Goal: Task Accomplishment & Management: Use online tool/utility

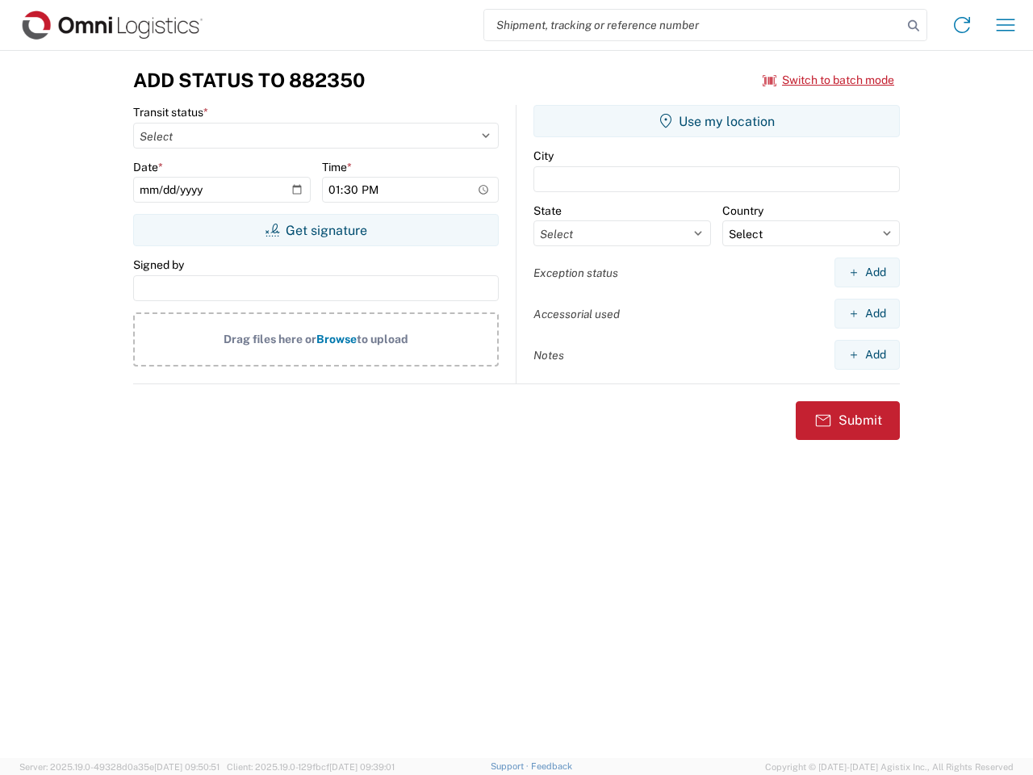
click at [693, 25] on input "search" at bounding box center [693, 25] width 418 height 31
click at [914, 26] on icon at bounding box center [914, 26] width 23 height 23
click at [962, 25] on icon at bounding box center [962, 25] width 26 height 26
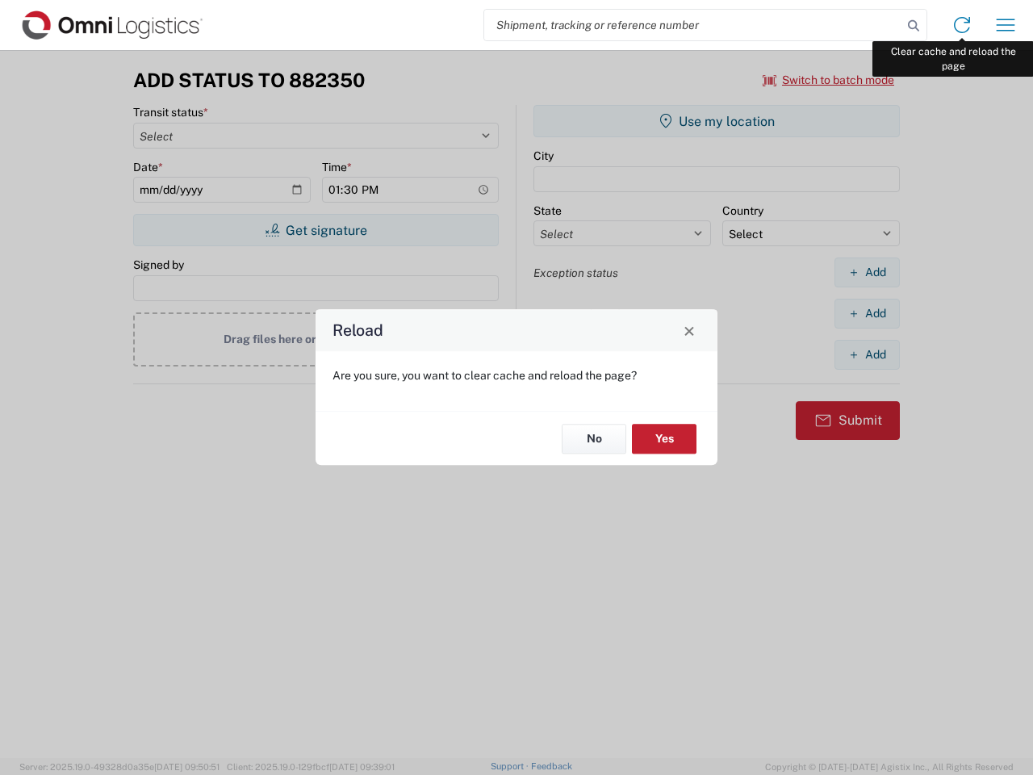
click at [1006, 25] on div "Reload Are you sure, you want to clear cache and reload the page? No Yes" at bounding box center [516, 387] width 1033 height 775
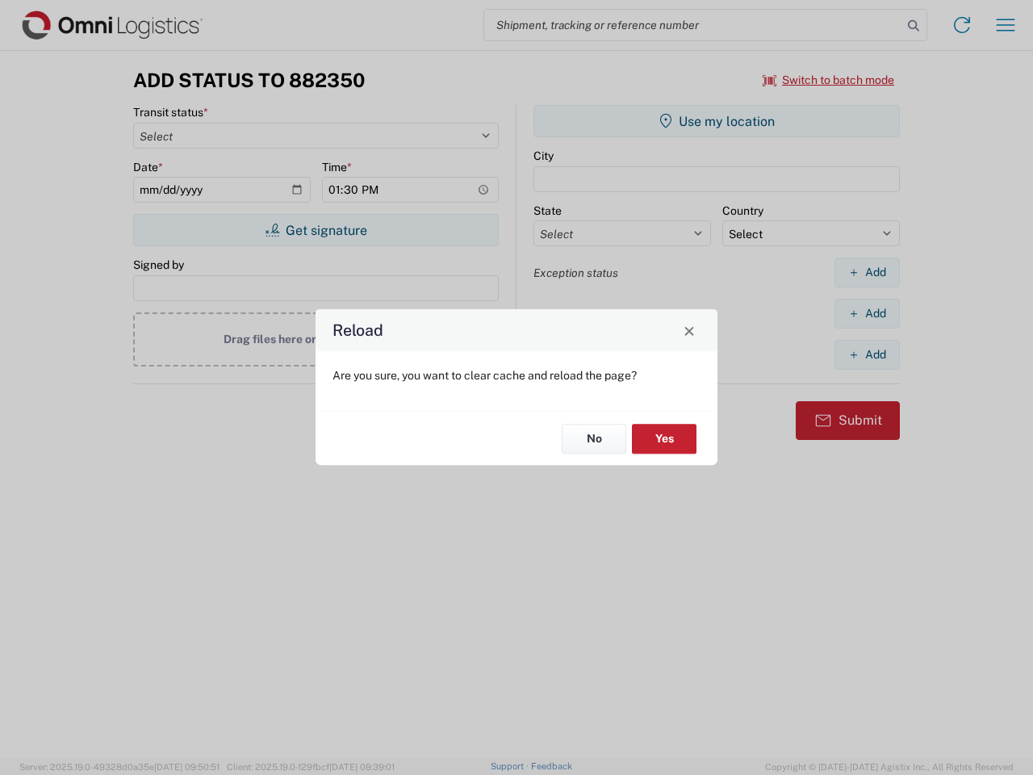
click at [829, 80] on div "Reload Are you sure, you want to clear cache and reload the page? No Yes" at bounding box center [516, 387] width 1033 height 775
click at [316, 230] on div "Reload Are you sure, you want to clear cache and reload the page? No Yes" at bounding box center [516, 387] width 1033 height 775
click at [717, 121] on div "Reload Are you sure, you want to clear cache and reload the page? No Yes" at bounding box center [516, 387] width 1033 height 775
click at [867, 272] on div "Reload Are you sure, you want to clear cache and reload the page? No Yes" at bounding box center [516, 387] width 1033 height 775
click at [867, 313] on div "Reload Are you sure, you want to clear cache and reload the page? No Yes" at bounding box center [516, 387] width 1033 height 775
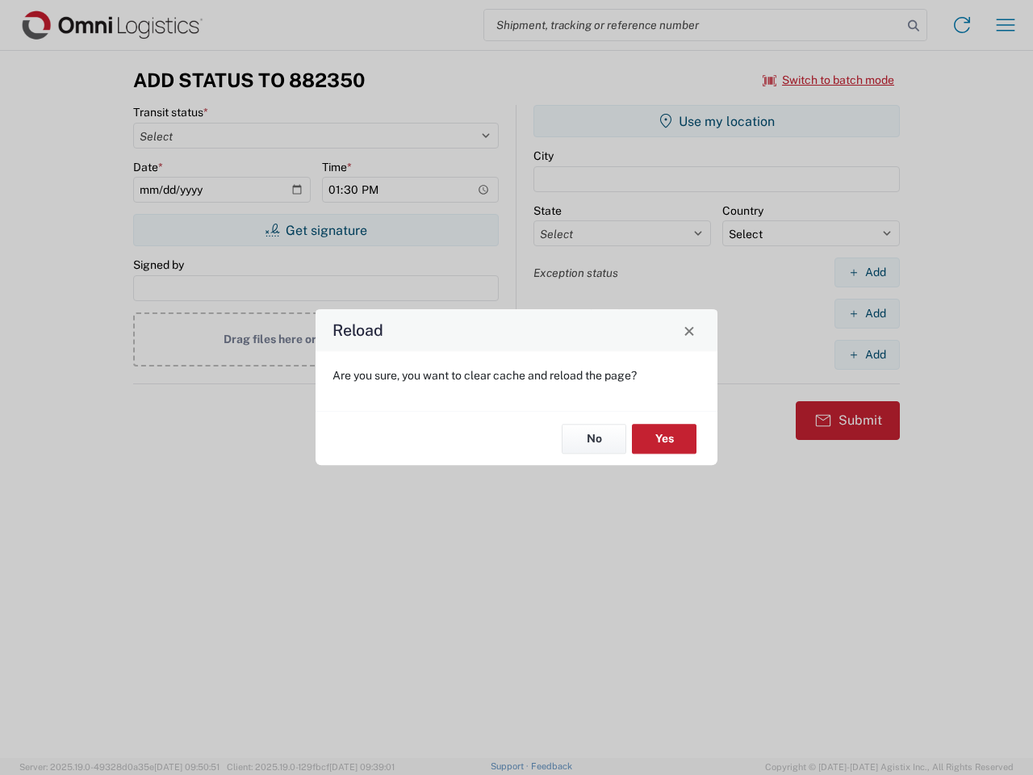
click at [867, 354] on div "Reload Are you sure, you want to clear cache and reload the page? No Yes" at bounding box center [516, 387] width 1033 height 775
